Goal: Transaction & Acquisition: Purchase product/service

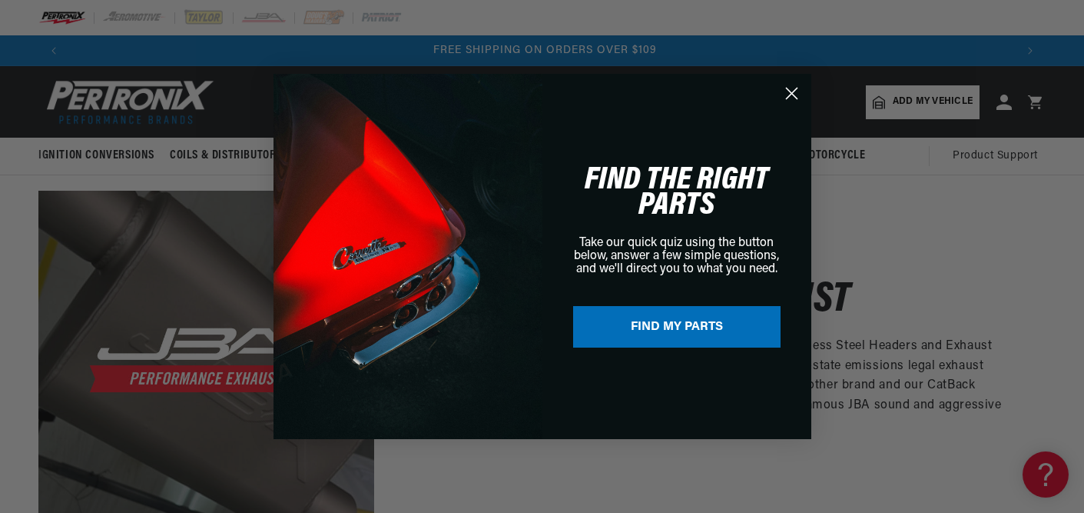
scroll to position [0, 1892]
click at [686, 184] on span "FIND THE RIGHT PARTS" at bounding box center [677, 193] width 184 height 58
click at [688, 330] on button "FIND MY PARTS" at bounding box center [677, 327] width 208 height 42
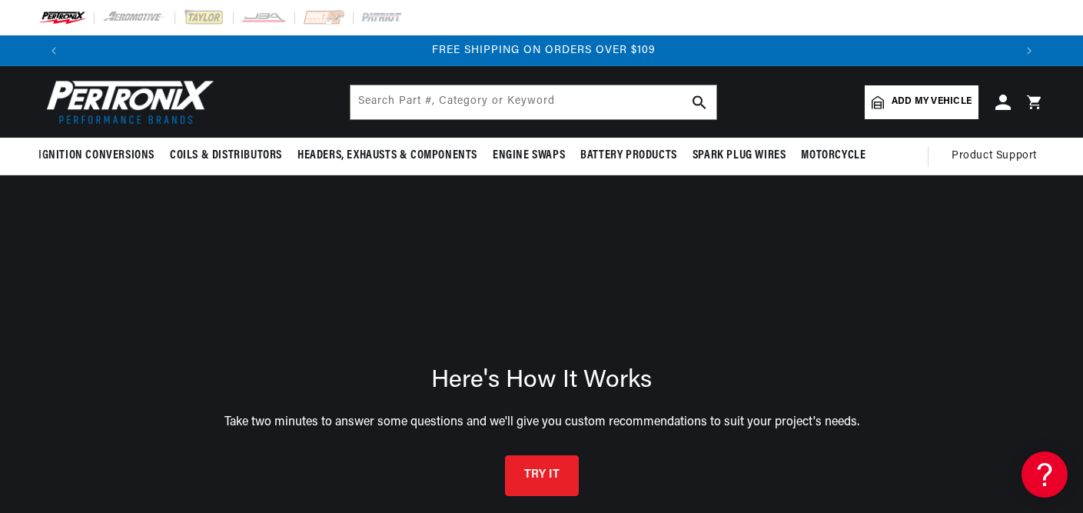
scroll to position [0, 1889]
click at [914, 98] on span "Add my vehicle" at bounding box center [931, 102] width 80 height 15
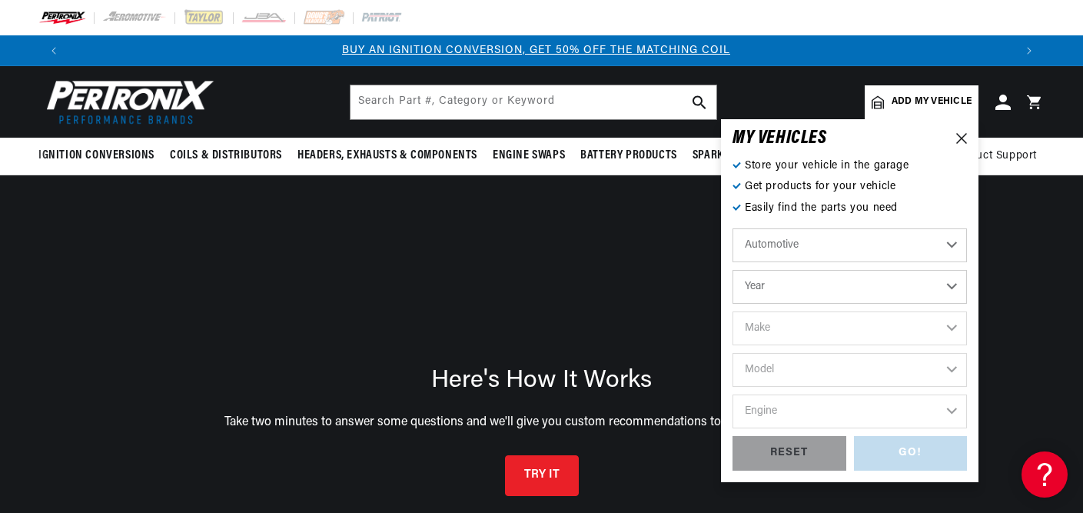
scroll to position [0, 0]
select select "1984"
select select "1983"
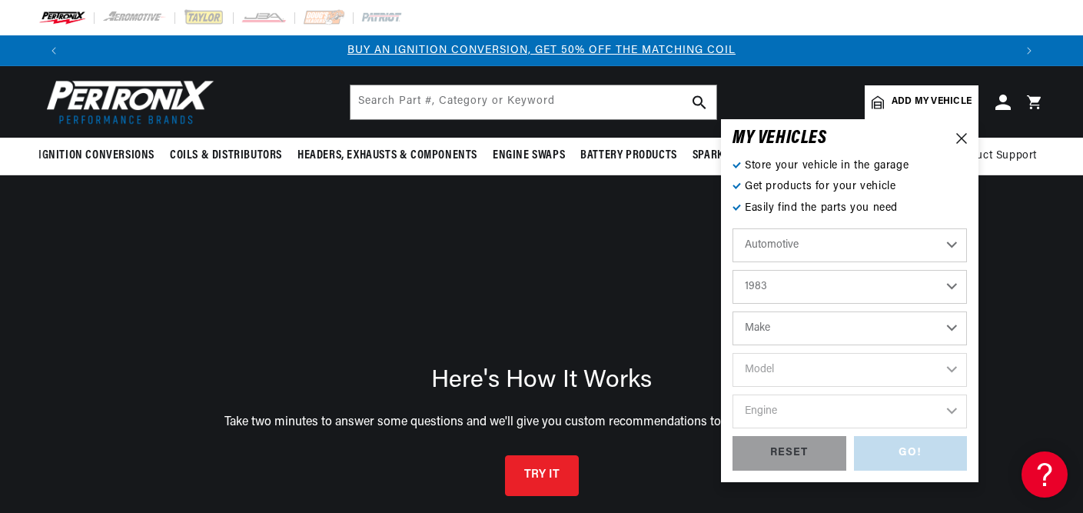
select select "Ford"
select select "Mustang"
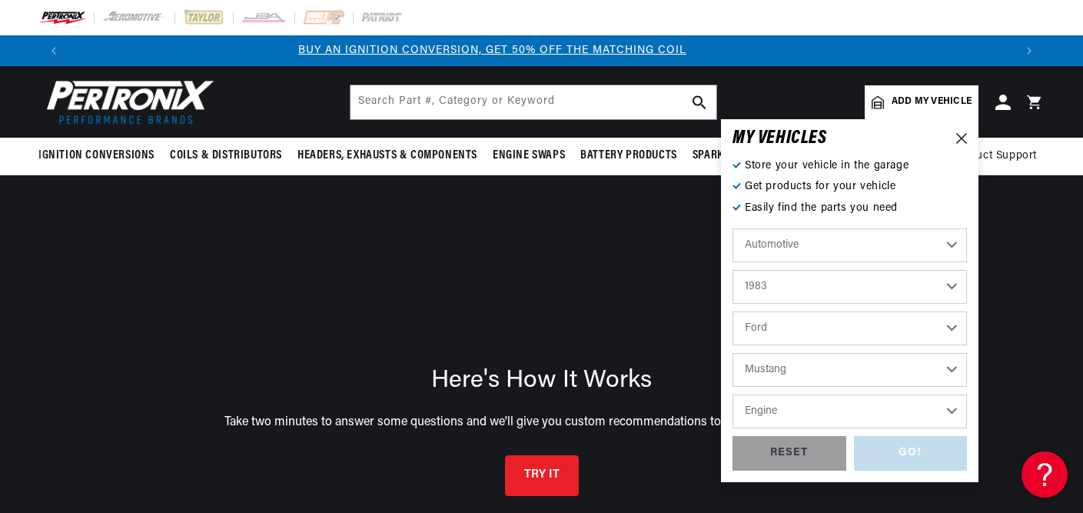
scroll to position [0, 0]
select select "5.0L"
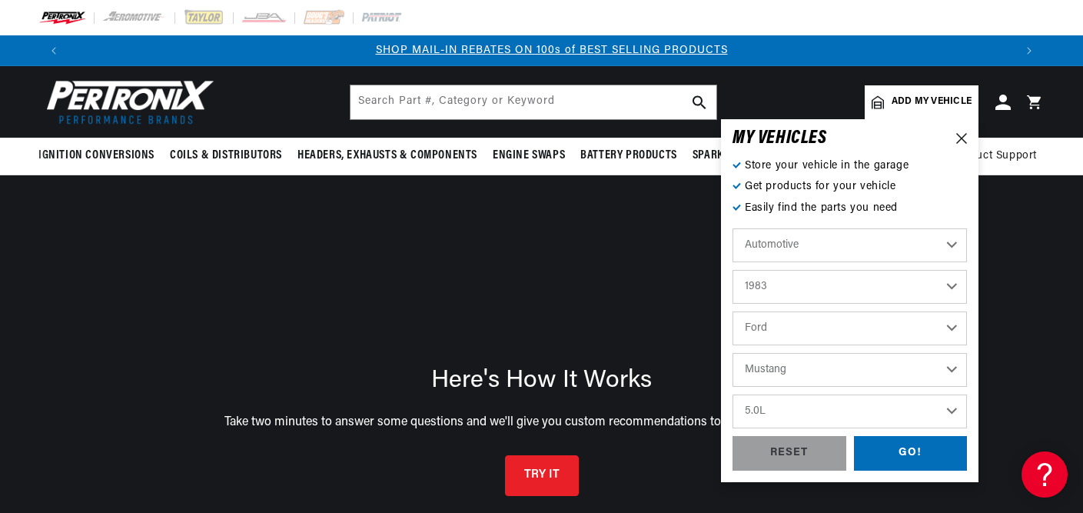
scroll to position [0, 945]
click at [916, 450] on div "GO!" at bounding box center [911, 453] width 114 height 35
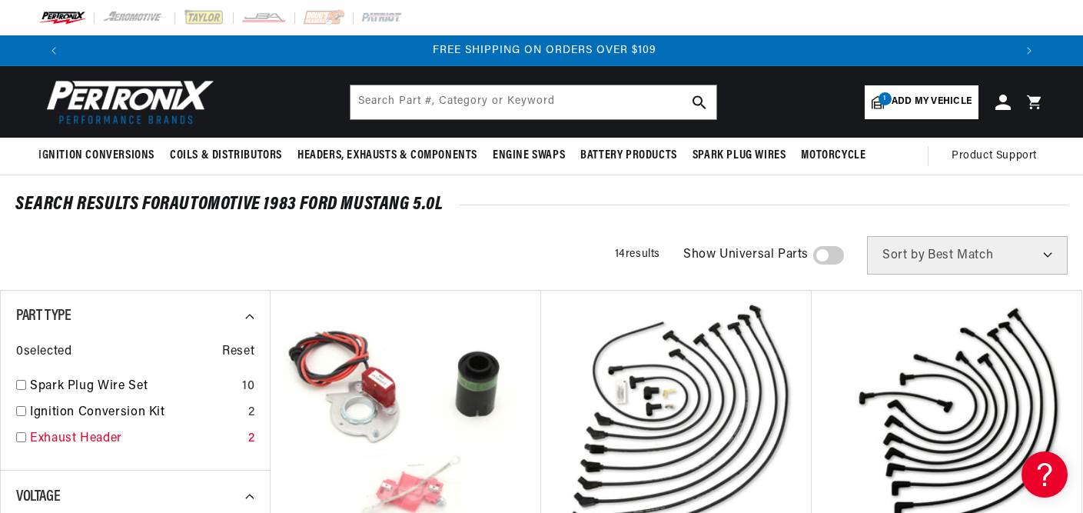
scroll to position [0, 1889]
click at [250, 495] on icon at bounding box center [255, 496] width 21 height 21
click at [250, 495] on icon at bounding box center [250, 496] width 8 height 5
click at [250, 495] on icon at bounding box center [255, 496] width 21 height 21
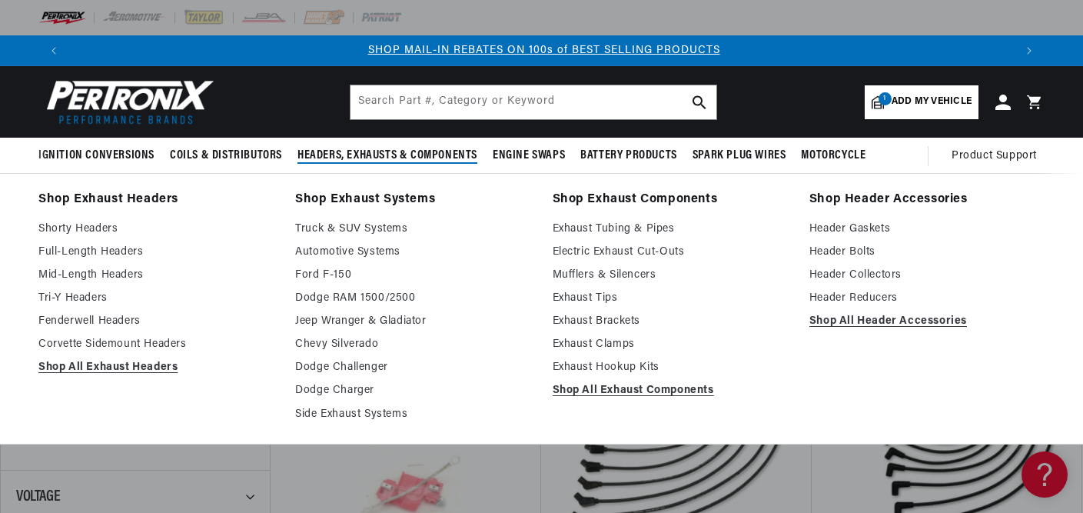
scroll to position [0, 945]
click at [373, 155] on span "Headers, Exhausts & Components" at bounding box center [387, 156] width 180 height 16
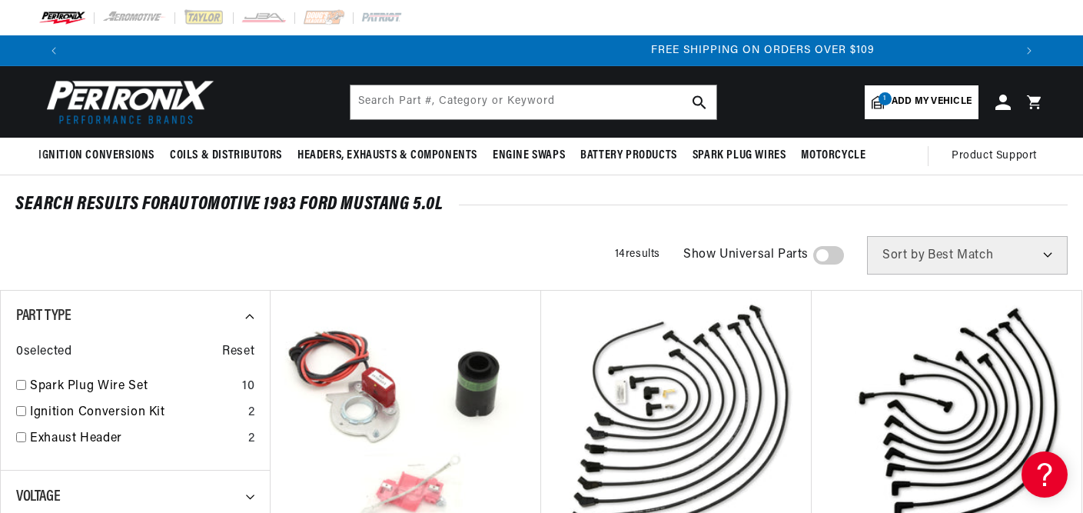
scroll to position [0, 1889]
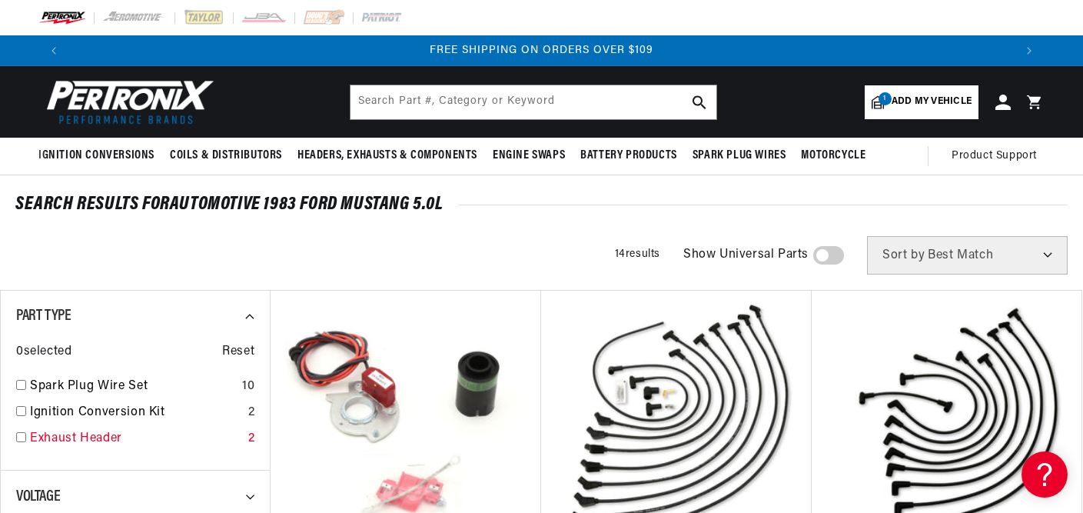
click at [60, 433] on link "Exhaust Header" at bounding box center [136, 439] width 212 height 20
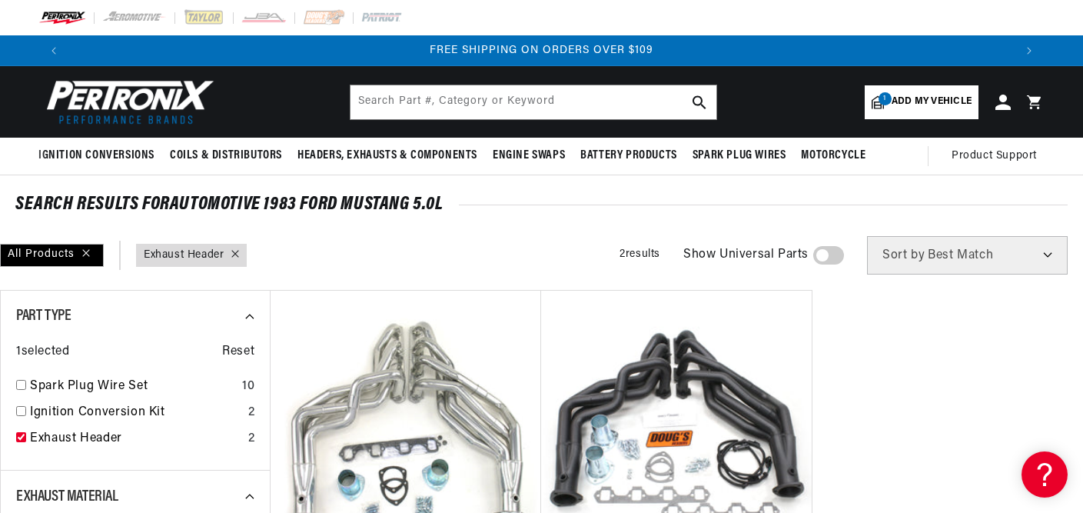
drag, startPoint x: 857, startPoint y: 324, endPoint x: 1051, endPoint y: 152, distance: 259.2
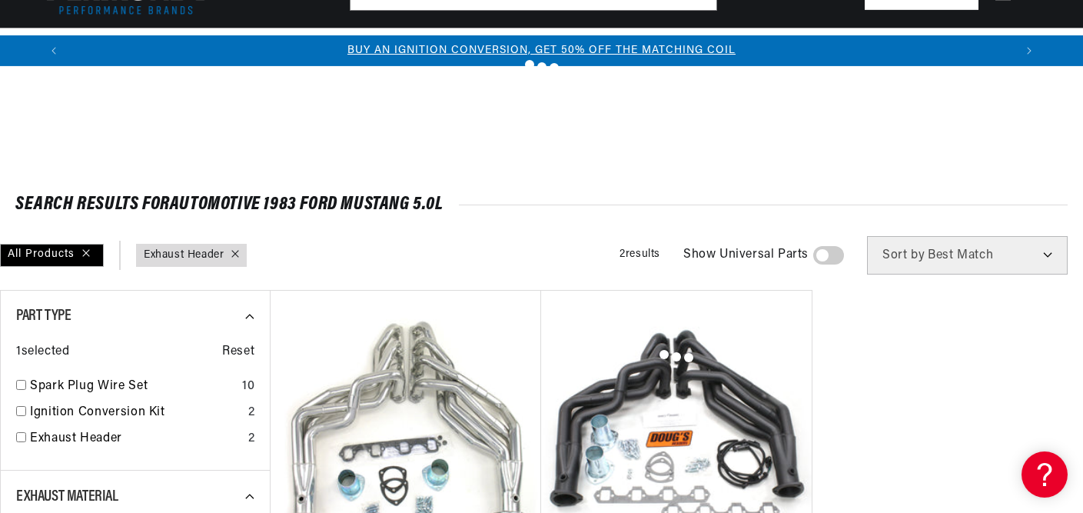
checkbox input "false"
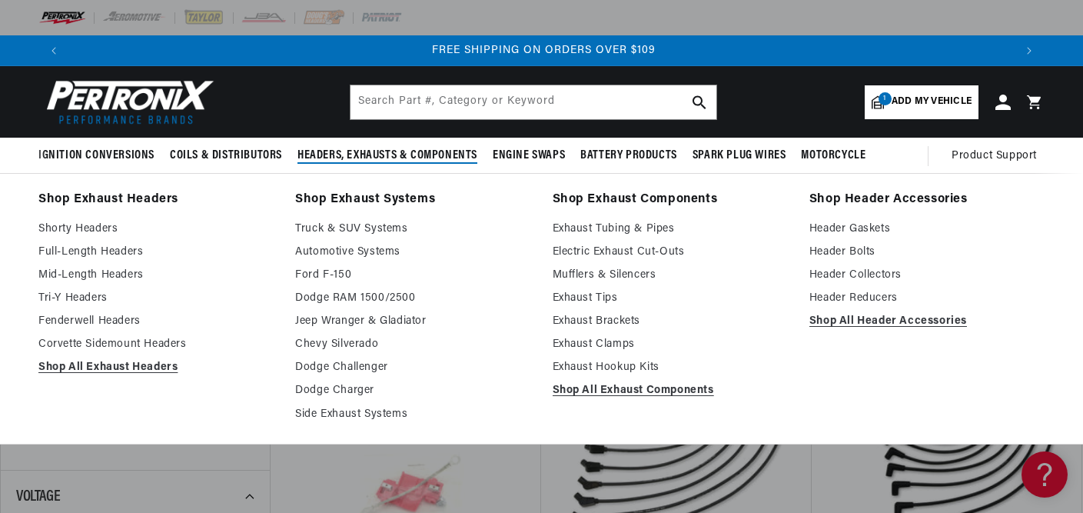
scroll to position [0, 1889]
click at [621, 224] on link "Exhaust Tubing & Pipes" at bounding box center [670, 229] width 235 height 18
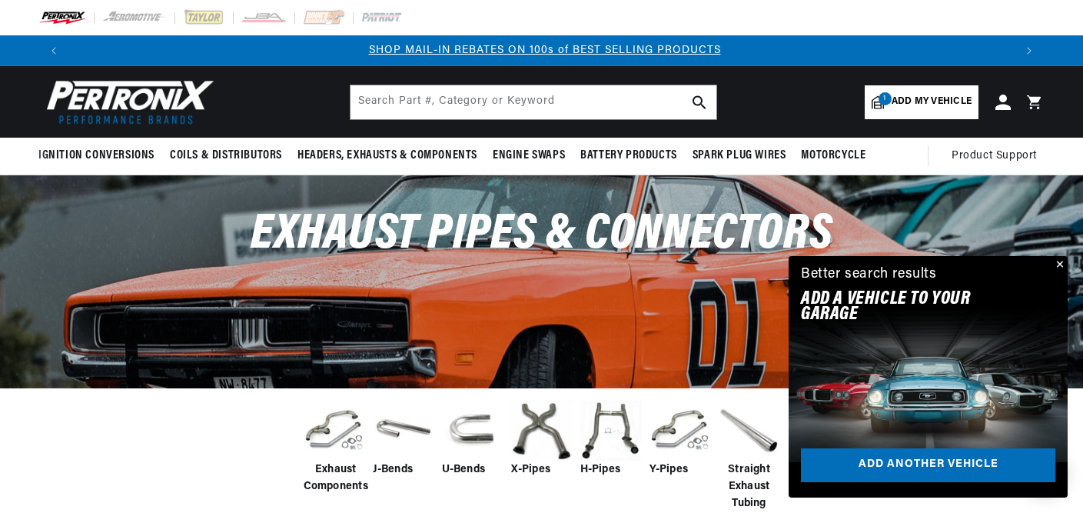
scroll to position [0, 945]
click at [603, 427] on img at bounding box center [610, 430] width 61 height 61
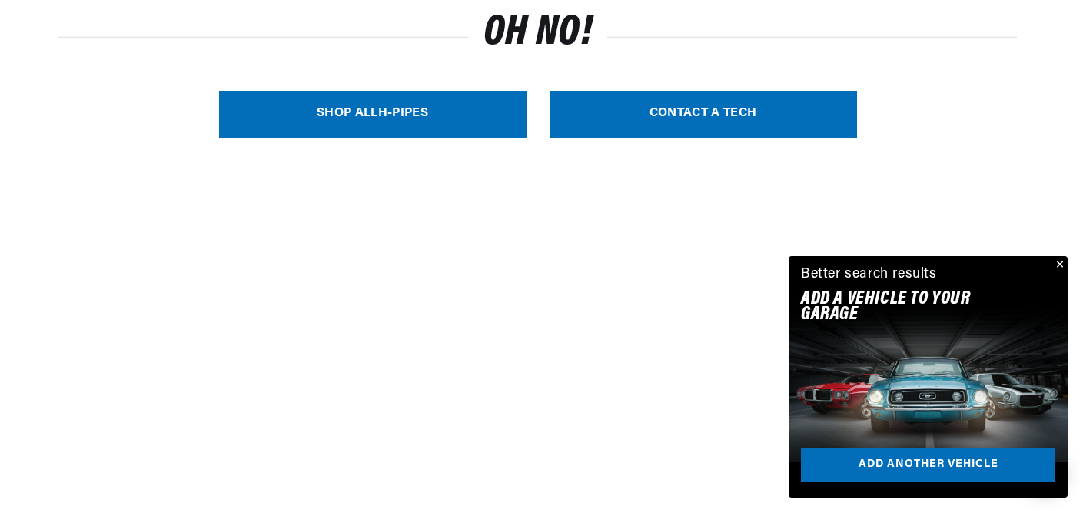
scroll to position [578, 0]
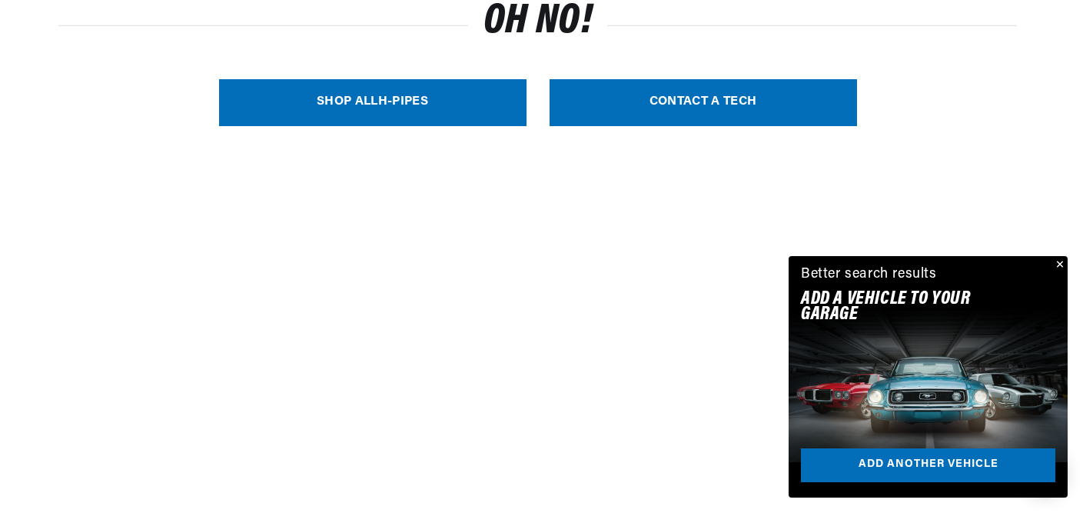
click at [381, 101] on link "SHOP ALL H-Pipes" at bounding box center [372, 102] width 307 height 47
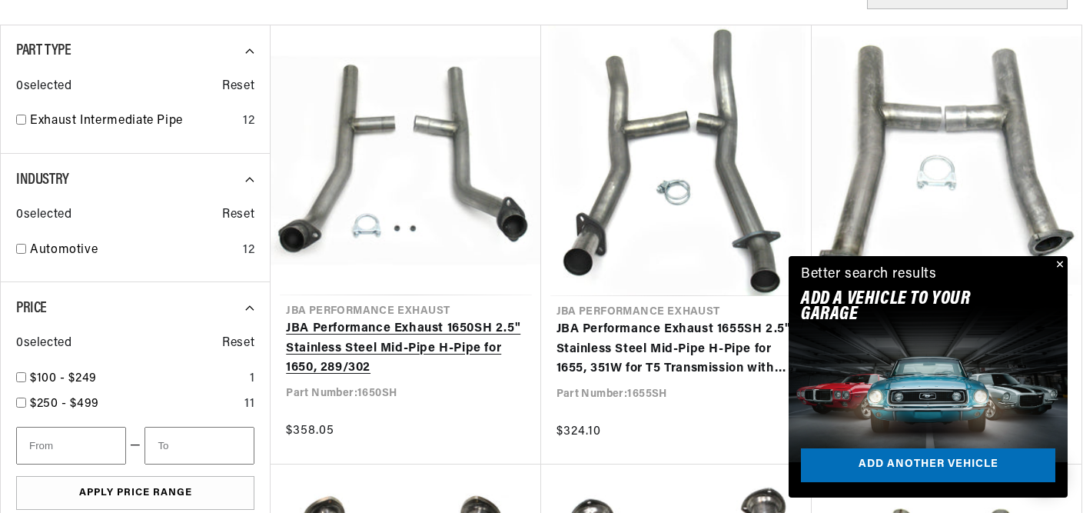
scroll to position [0, 945]
click at [397, 319] on link "JBA Performance Exhaust 1650SH 2.5" Stainless Steel Mid-Pipe H-Pipe for 1650, 2…" at bounding box center [405, 348] width 239 height 59
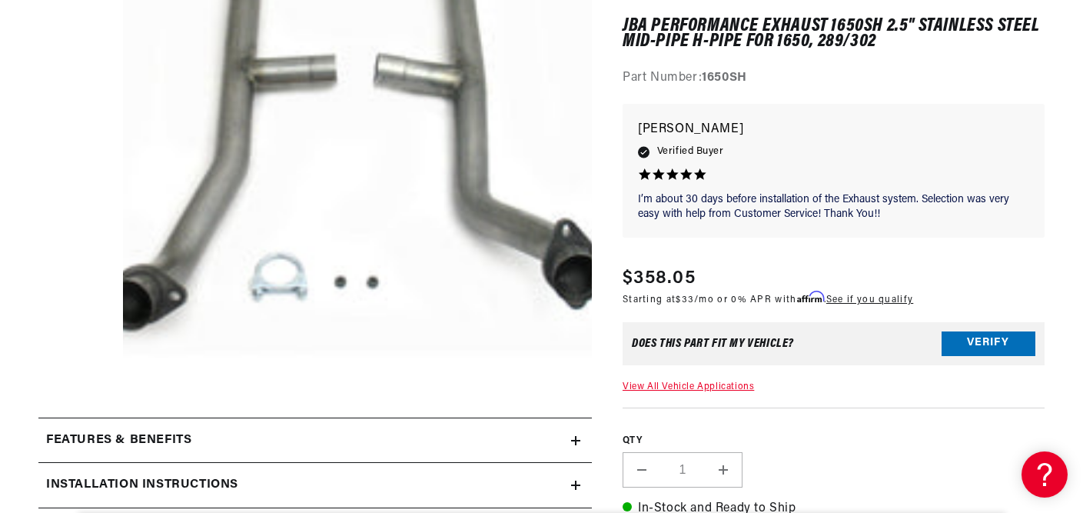
scroll to position [325, 0]
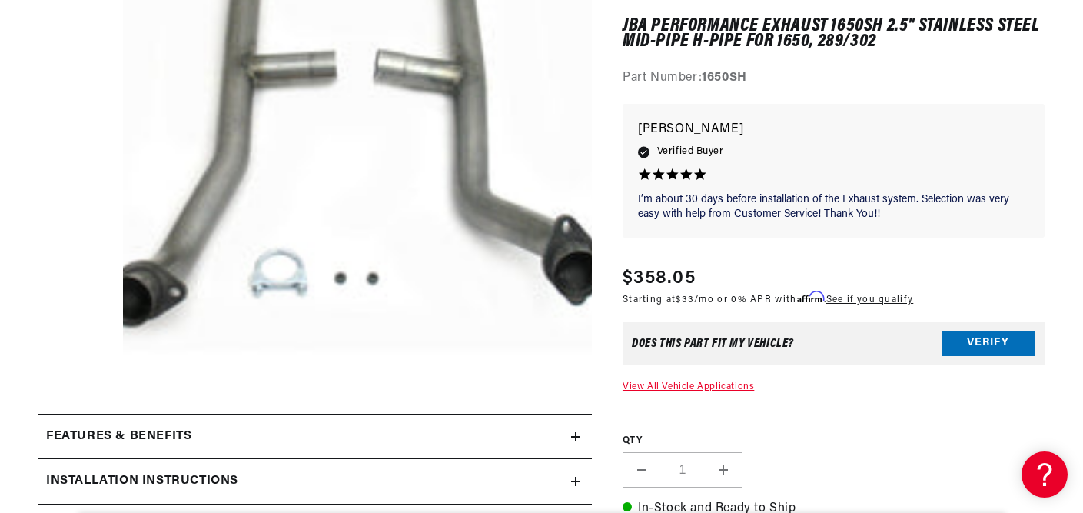
click at [709, 382] on link "View All Vehicle Applications" at bounding box center [688, 386] width 131 height 9
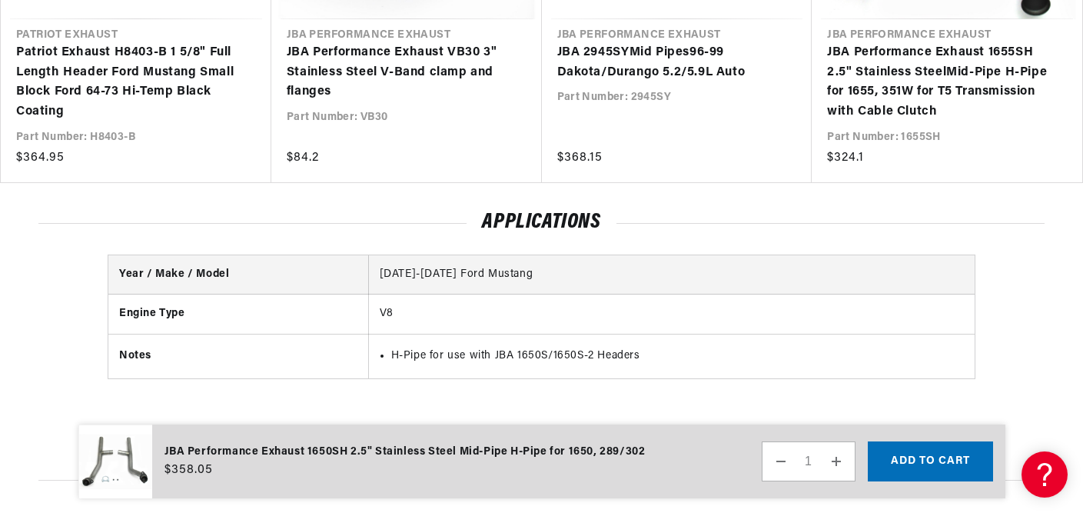
scroll to position [0, 1889]
click at [179, 330] on th "Engine Type" at bounding box center [238, 313] width 260 height 39
click at [179, 326] on th "Engine Type" at bounding box center [238, 313] width 260 height 39
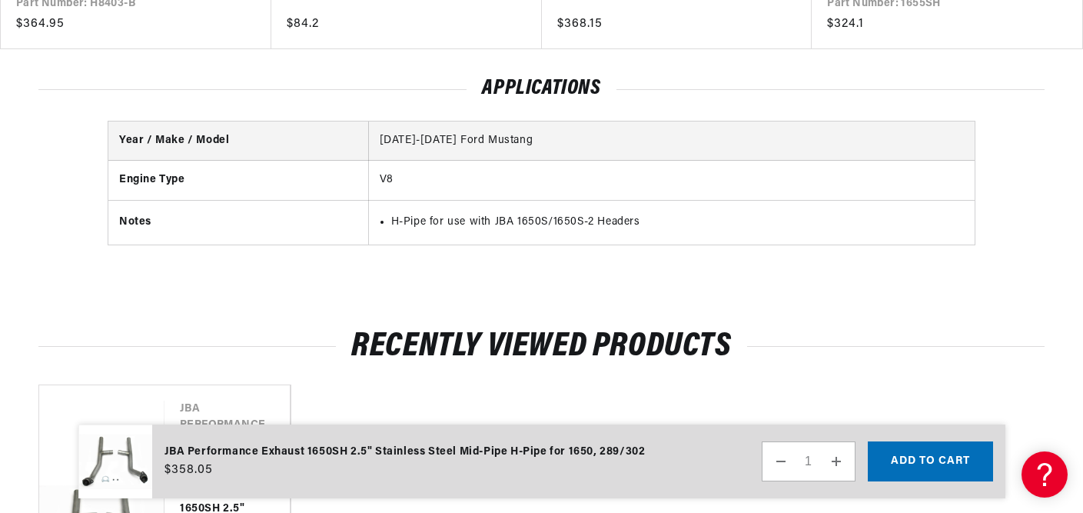
scroll to position [0, 945]
drag, startPoint x: 463, startPoint y: 458, endPoint x: 676, endPoint y: 425, distance: 214.7
click at [655, 431] on div "JBA Performance Exhaust 1650SH 2.5" Stainless Steel Mid-Pipe H-Pipe for 1650, 2…" at bounding box center [535, 461] width 915 height 75
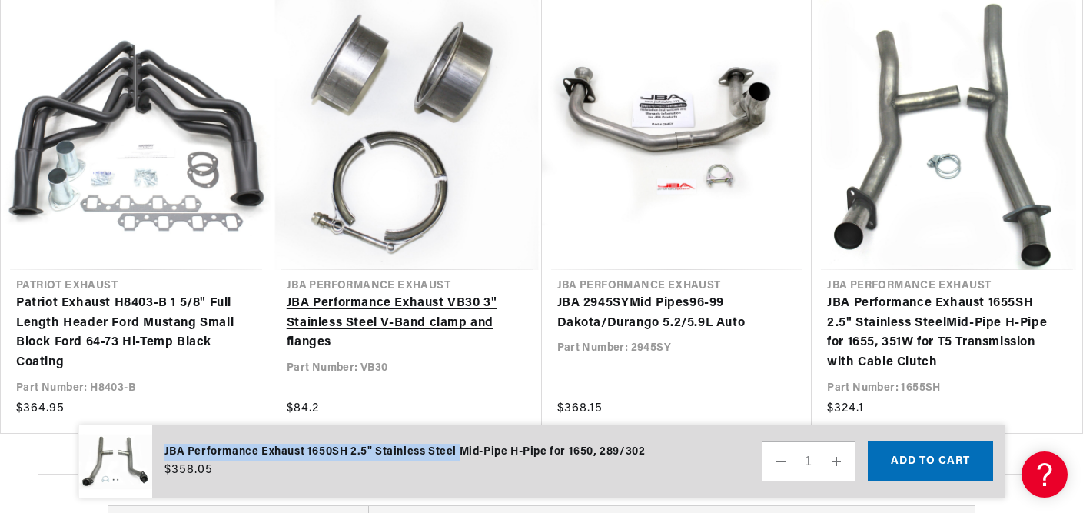
scroll to position [0, 1889]
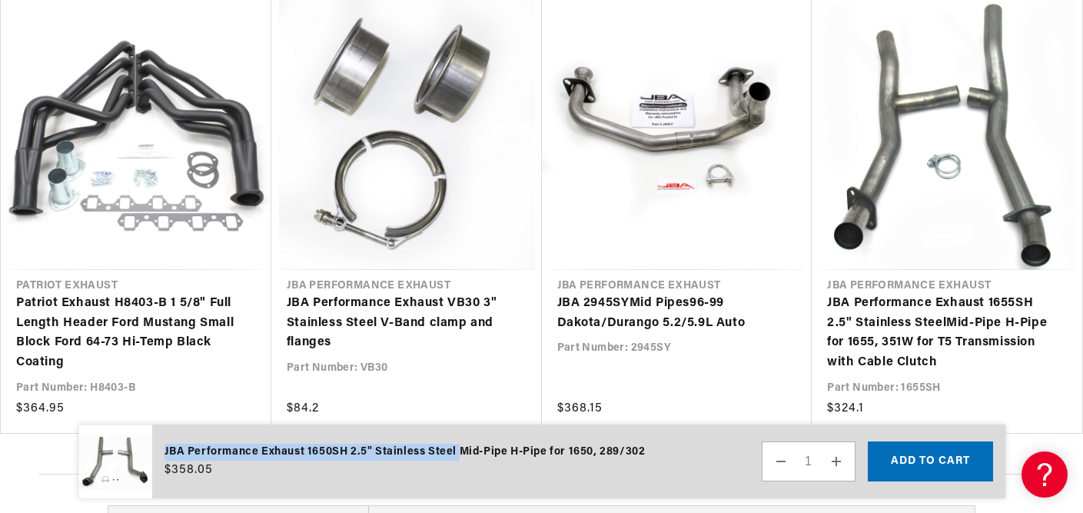
click at [118, 468] on img at bounding box center [115, 461] width 74 height 75
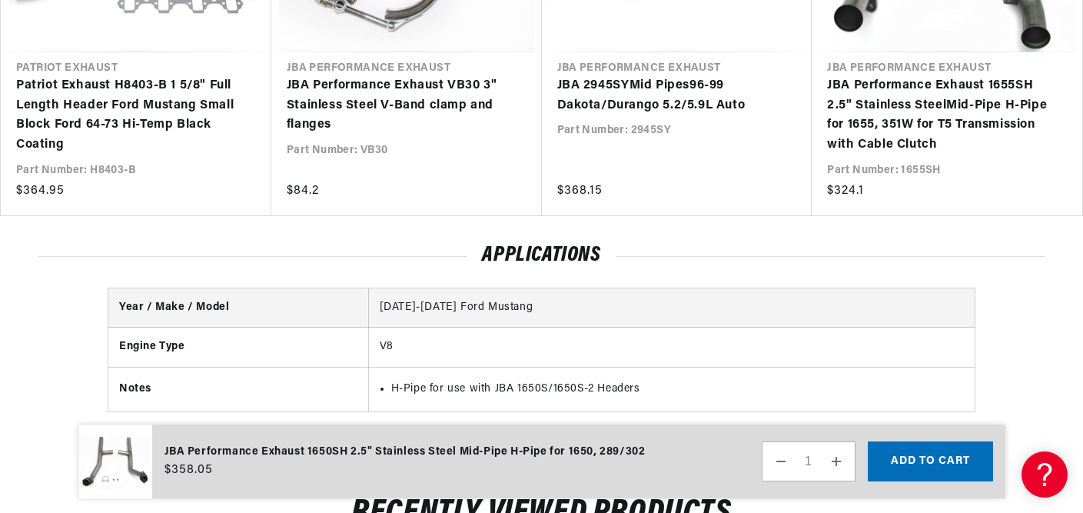
click at [418, 323] on td "[DATE]-[DATE] Ford Mustang" at bounding box center [671, 307] width 606 height 39
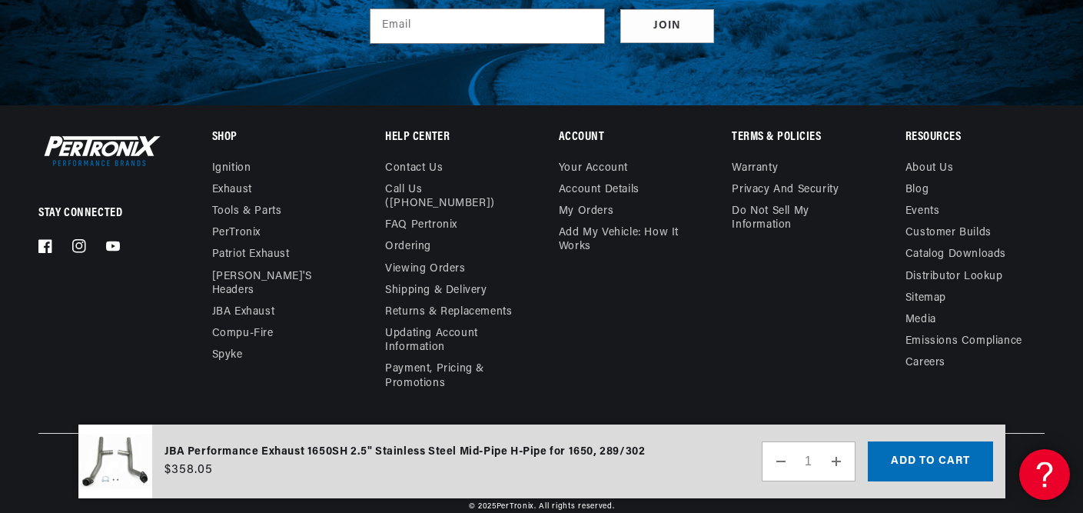
click at [1042, 465] on icon at bounding box center [1042, 471] width 23 height 115
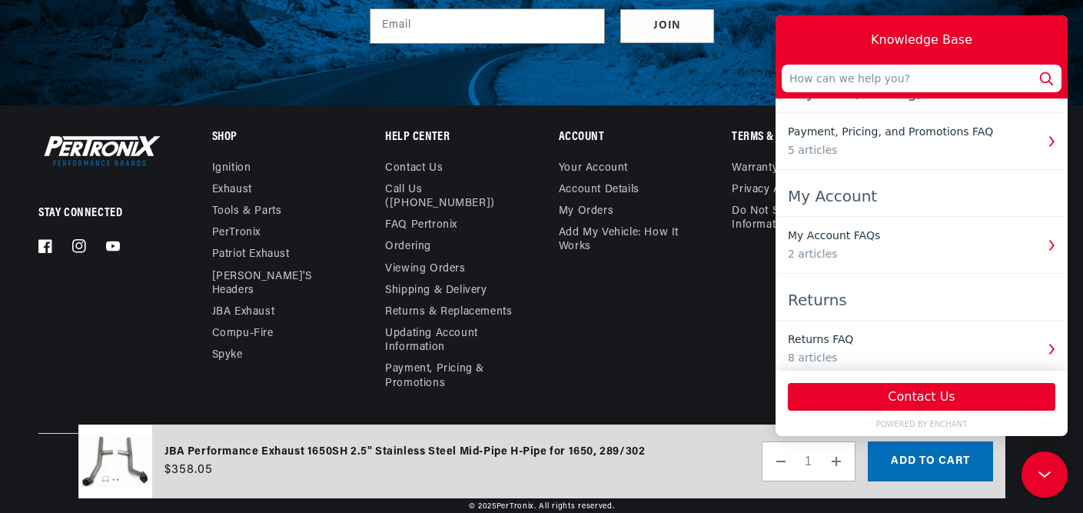
scroll to position [457, 0]
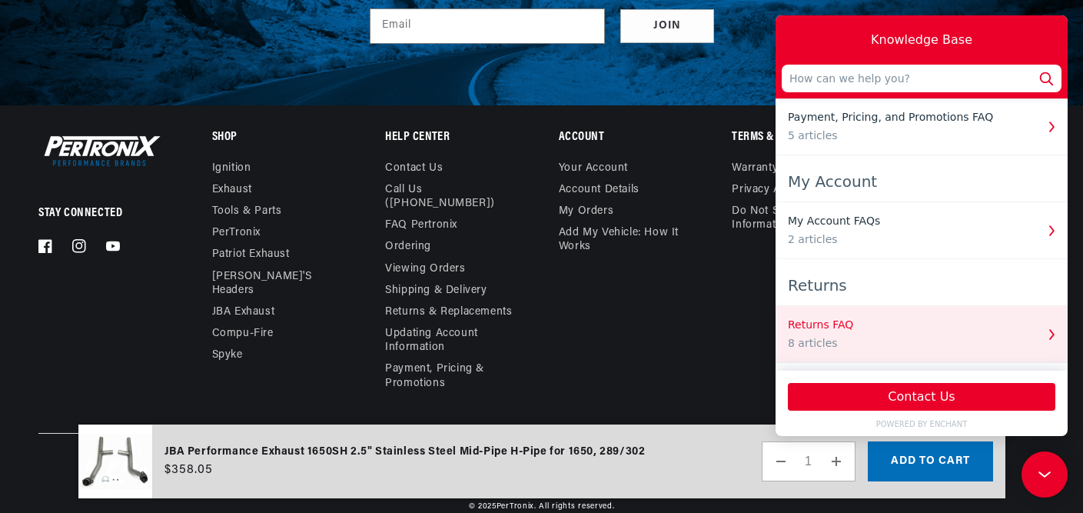
click at [803, 321] on div "Returns FAQ" at bounding box center [911, 325] width 247 height 16
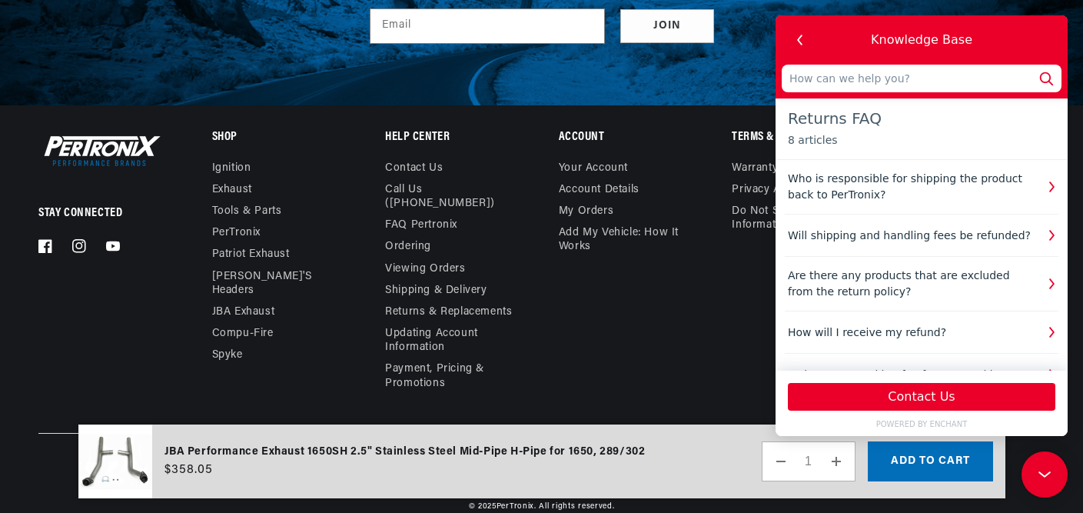
scroll to position [0, 0]
click at [244, 231] on link "PerTronix" at bounding box center [236, 233] width 48 height 22
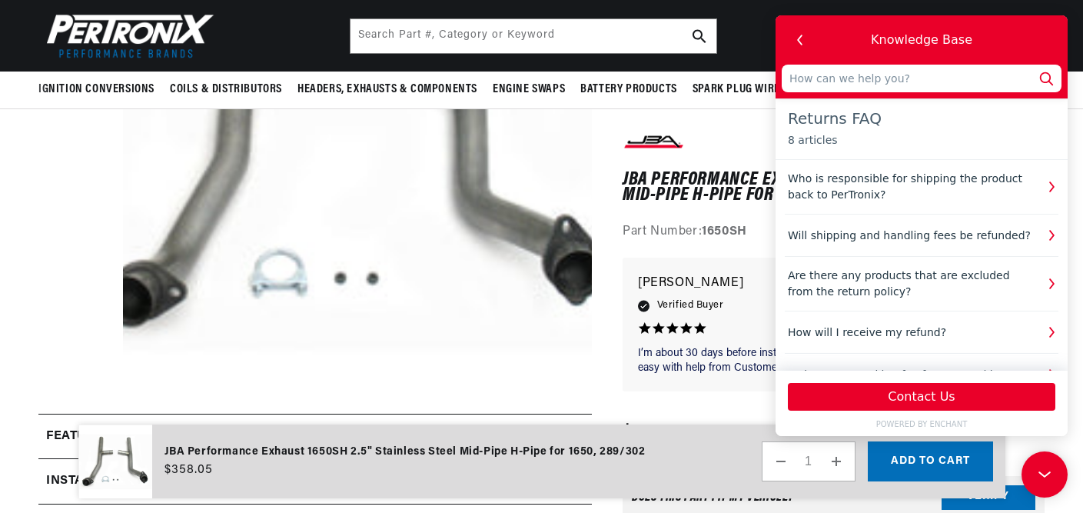
scroll to position [0, 1889]
click at [419, 35] on input "text" at bounding box center [533, 36] width 366 height 34
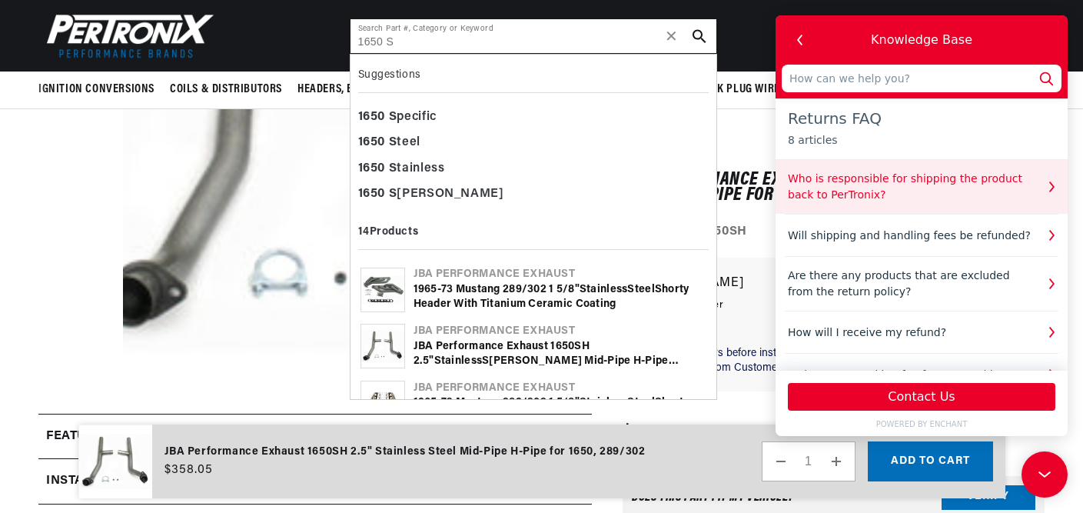
scroll to position [0, 0]
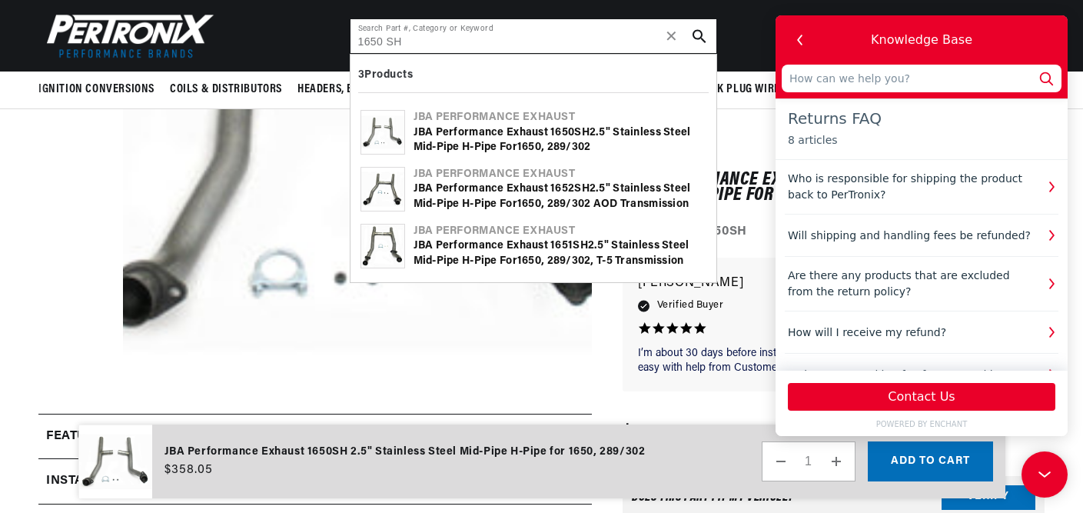
type input "1650 SH"
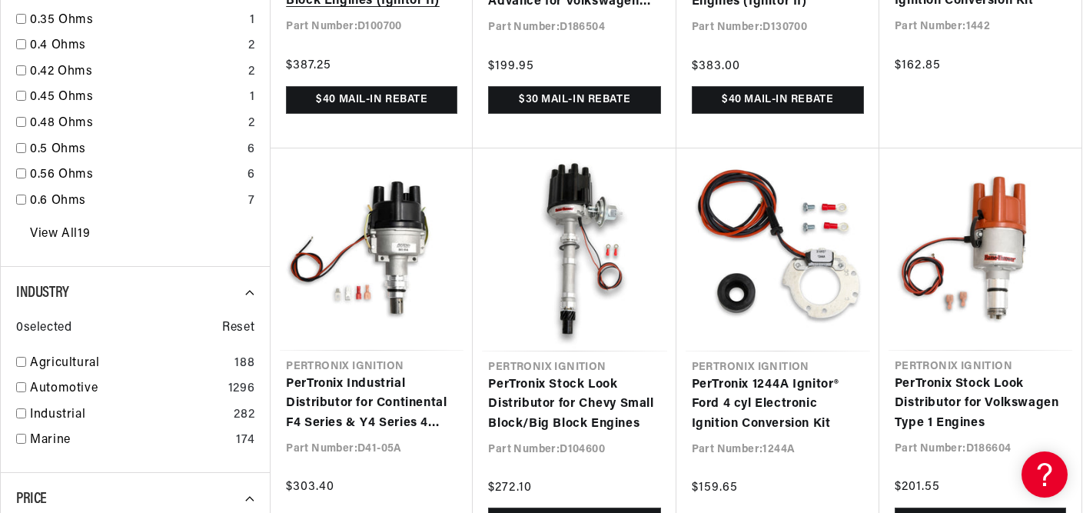
scroll to position [0, 945]
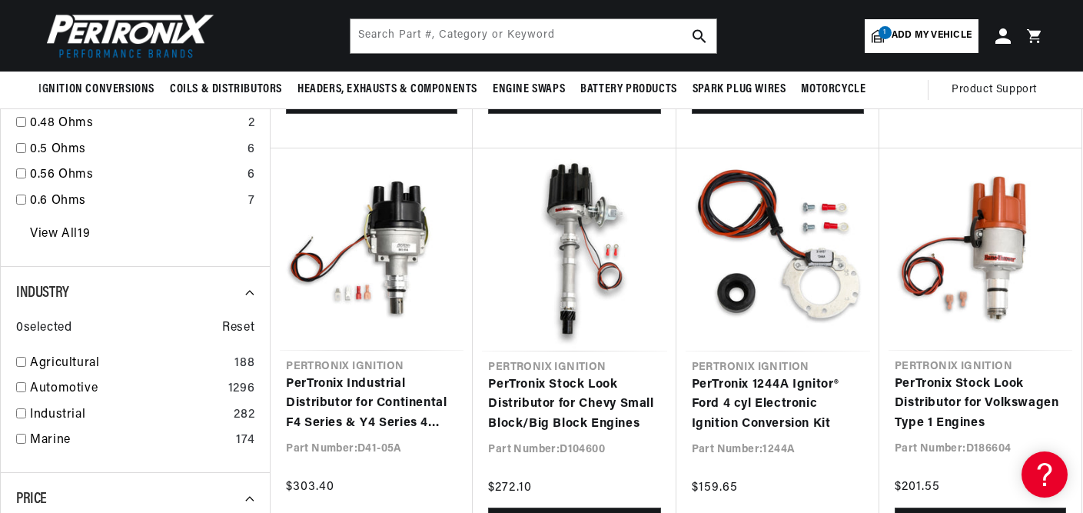
scroll to position [1407, 0]
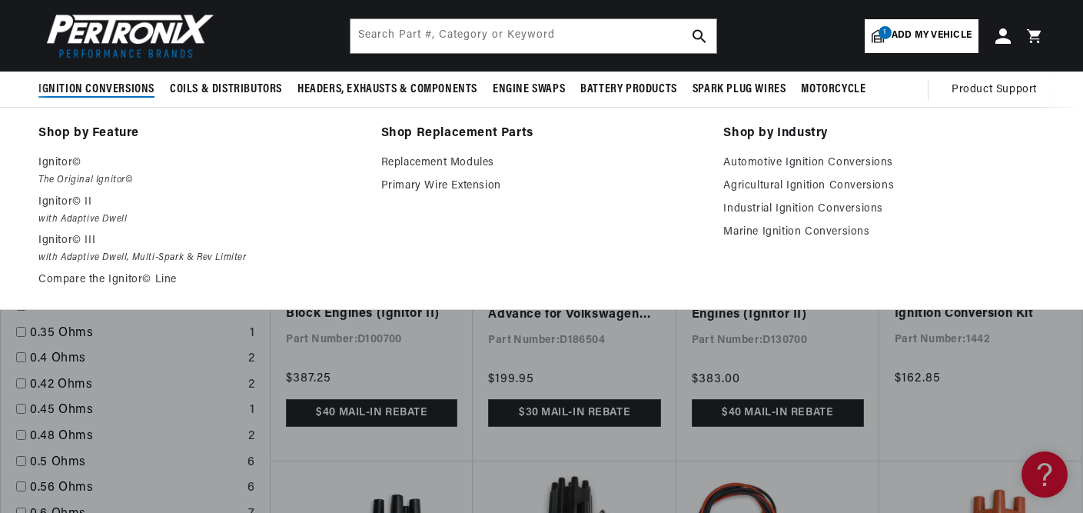
scroll to position [0, 1889]
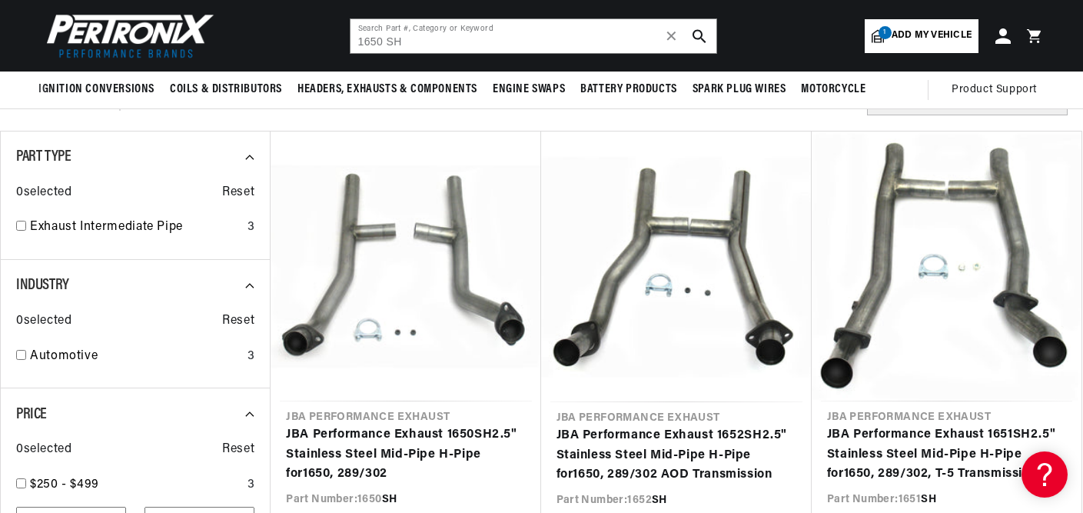
scroll to position [0, 945]
click at [22, 354] on input "checkbox" at bounding box center [21, 355] width 10 height 10
checkbox input "true"
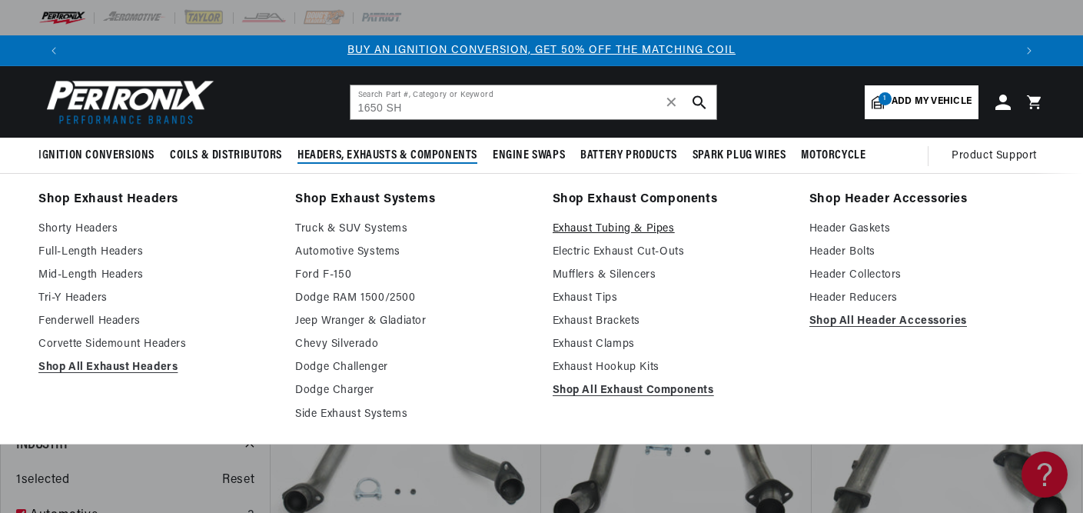
click at [641, 227] on link "Exhaust Tubing & Pipes" at bounding box center [670, 229] width 235 height 18
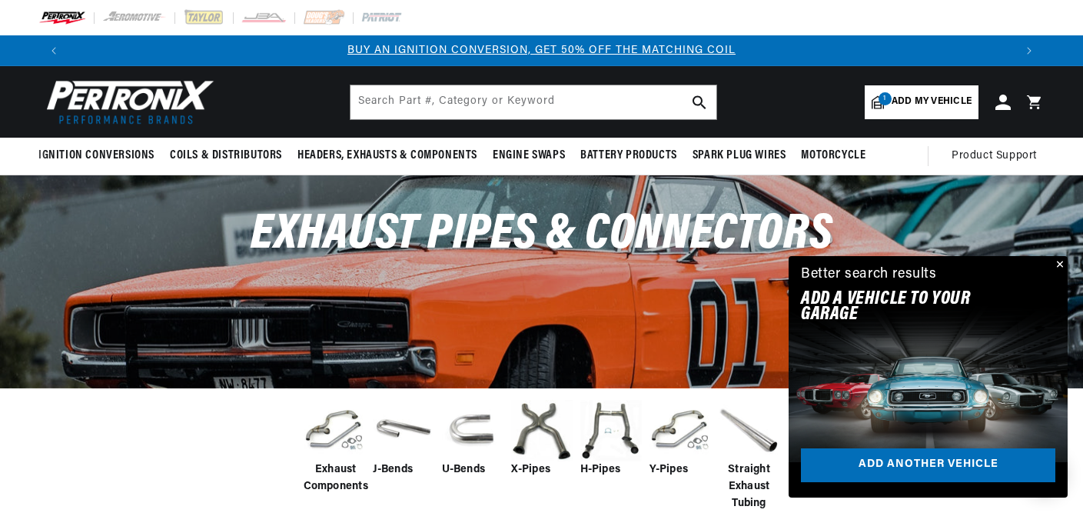
click at [624, 430] on img at bounding box center [610, 430] width 61 height 61
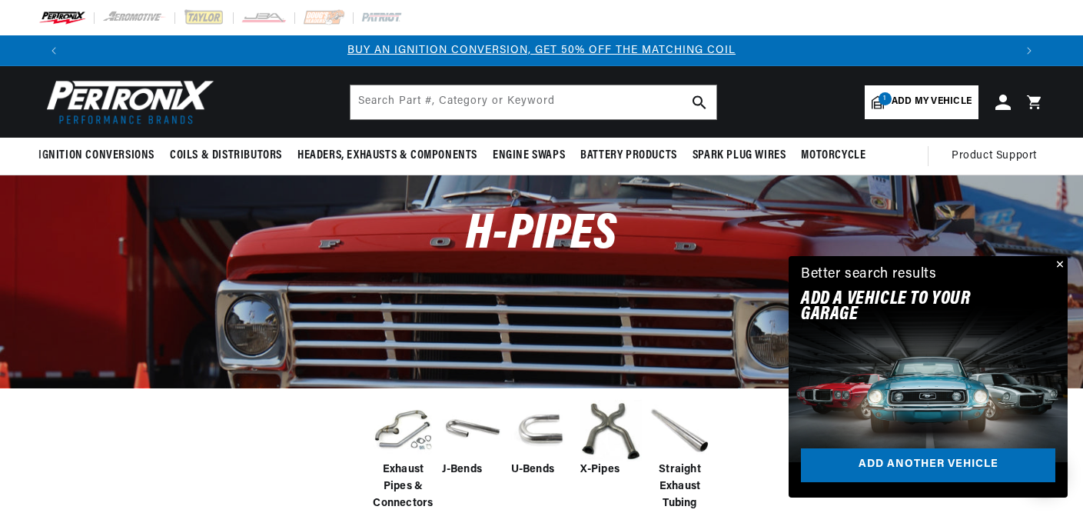
click at [1061, 263] on button "Close" at bounding box center [1058, 265] width 18 height 18
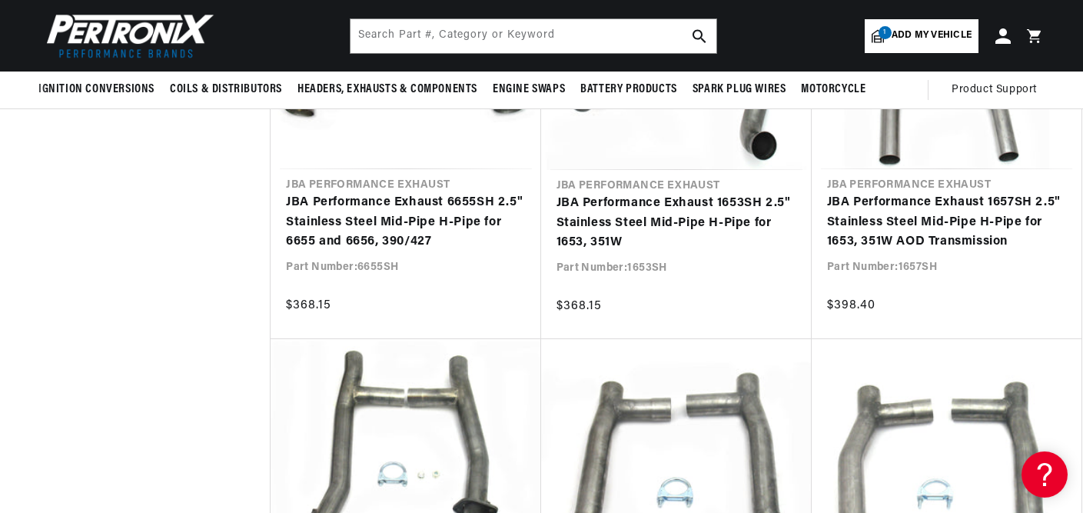
scroll to position [0, 1889]
